Goal: Check status: Check status

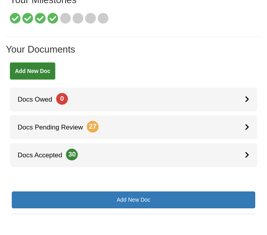
scroll to position [100, 0]
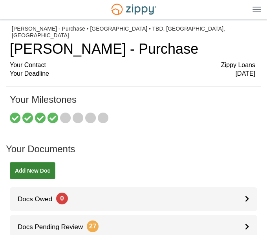
scroll to position [99, 0]
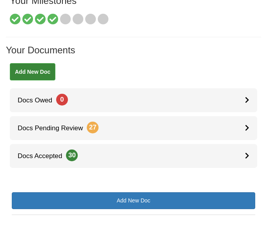
scroll to position [99, 0]
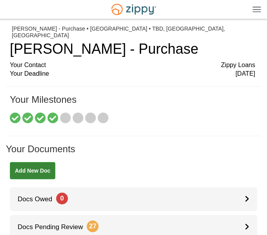
scroll to position [99, 0]
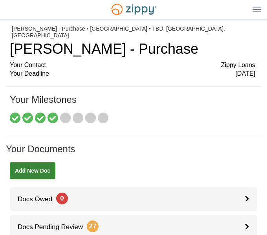
scroll to position [95, 0]
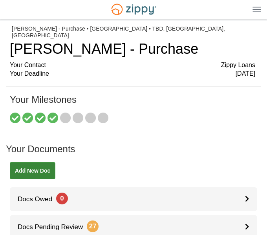
scroll to position [97, 0]
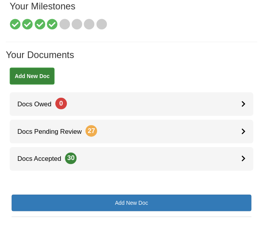
scroll to position [95, 0]
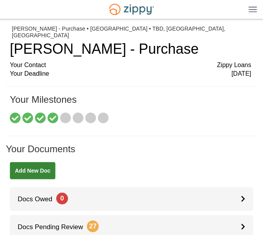
scroll to position [96, 0]
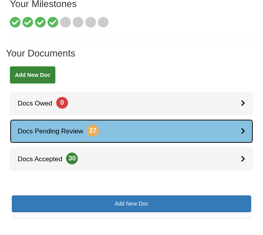
click at [225, 121] on link "Docs Pending Review 27" at bounding box center [131, 131] width 243 height 24
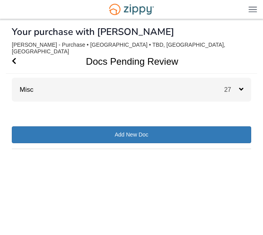
click at [225, 86] on span "27" at bounding box center [231, 89] width 15 height 7
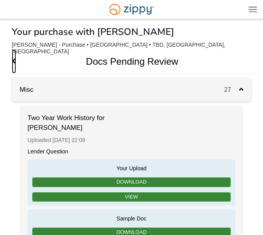
click at [15, 57] on icon "Go Back" at bounding box center [14, 60] width 4 height 7
